Goal: Navigation & Orientation: Find specific page/section

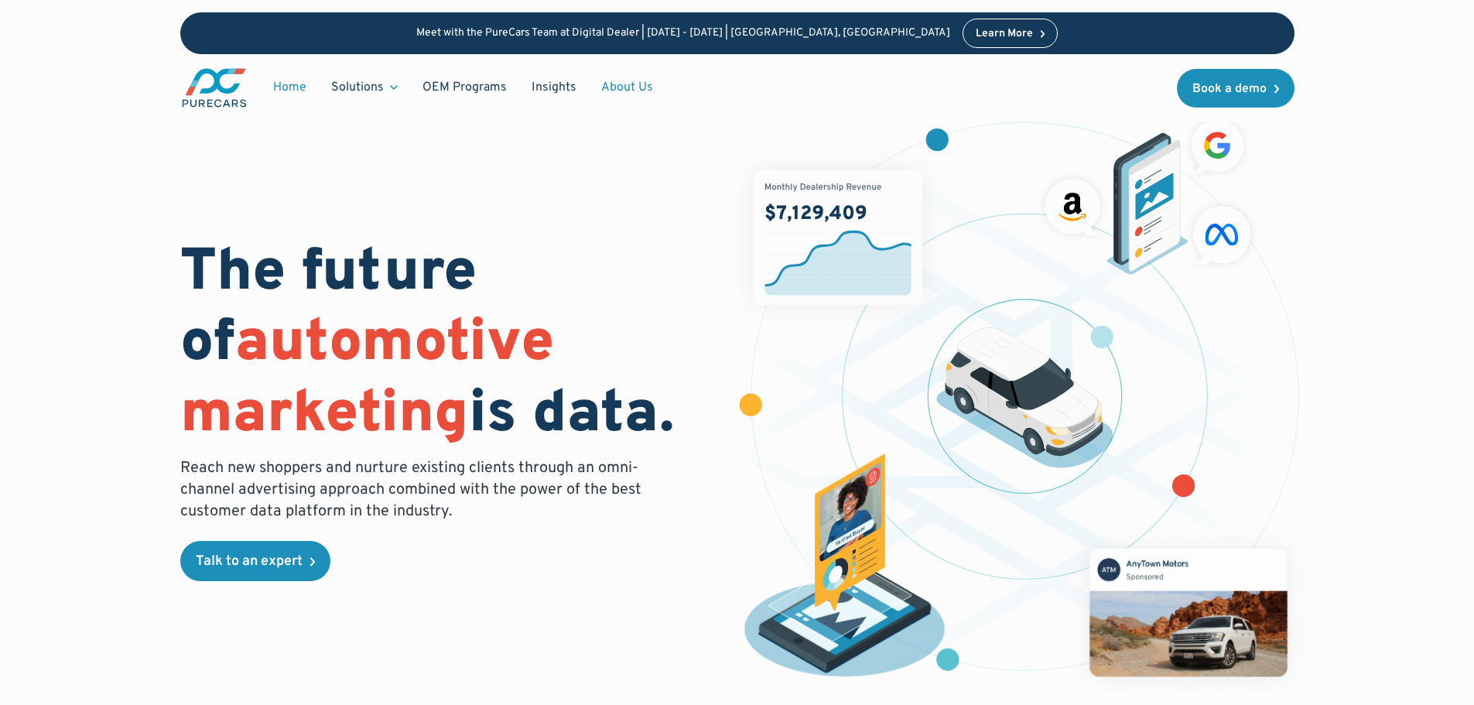
click at [640, 102] on link "About Us" at bounding box center [627, 87] width 77 height 29
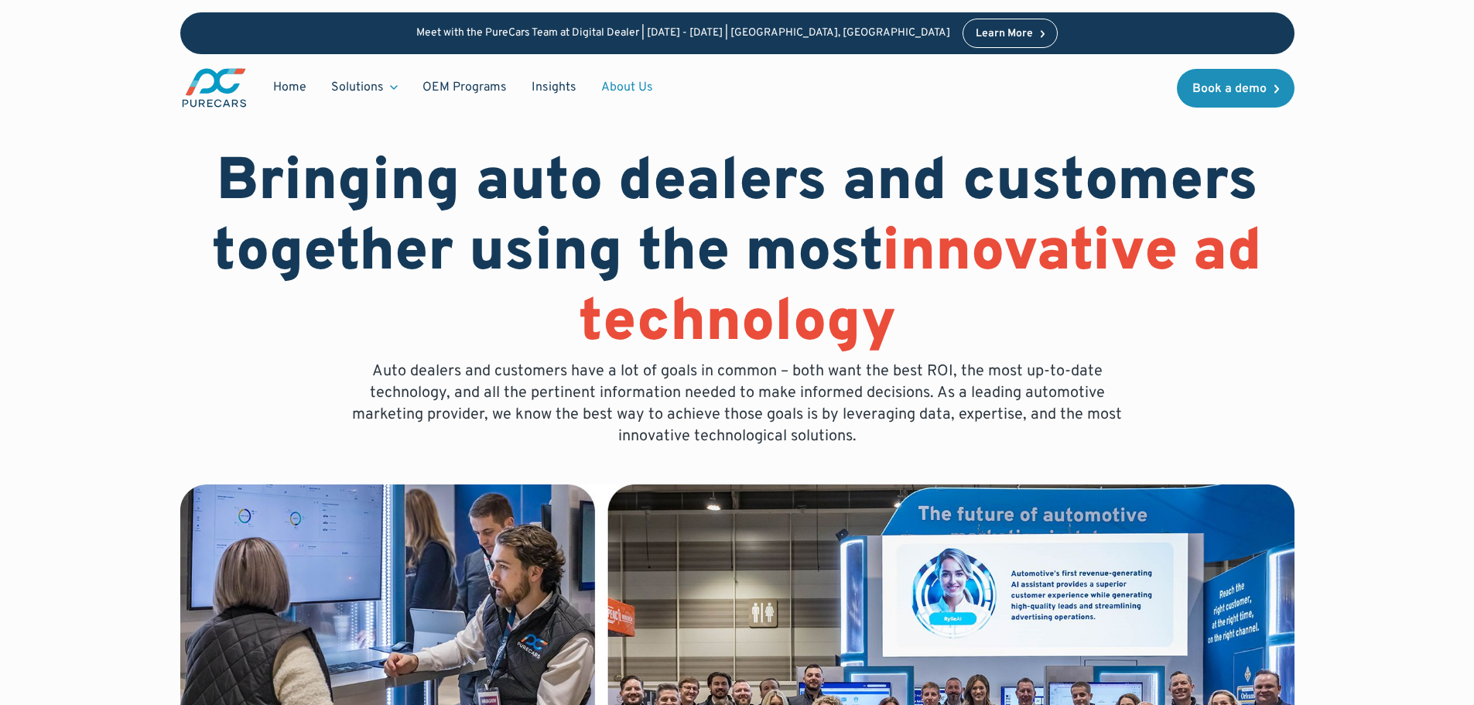
click at [609, 102] on link "About Us" at bounding box center [627, 87] width 77 height 29
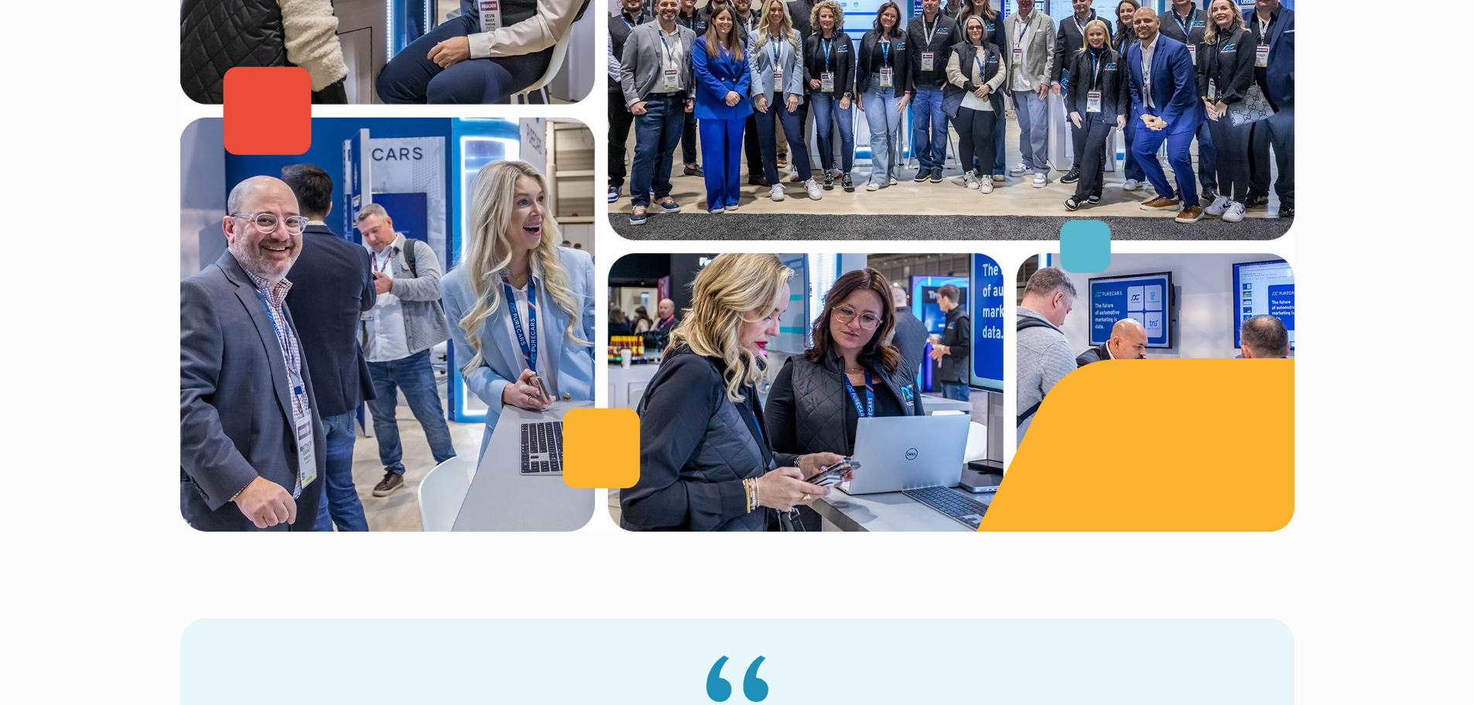
scroll to position [696, 0]
